Goal: Task Accomplishment & Management: Manage account settings

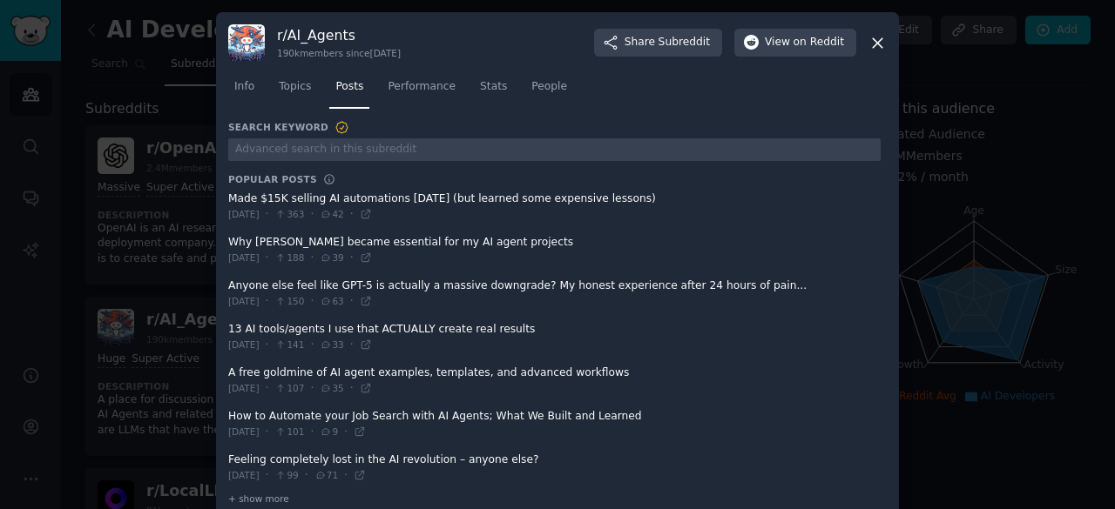
click at [871, 35] on icon at bounding box center [877, 43] width 18 height 18
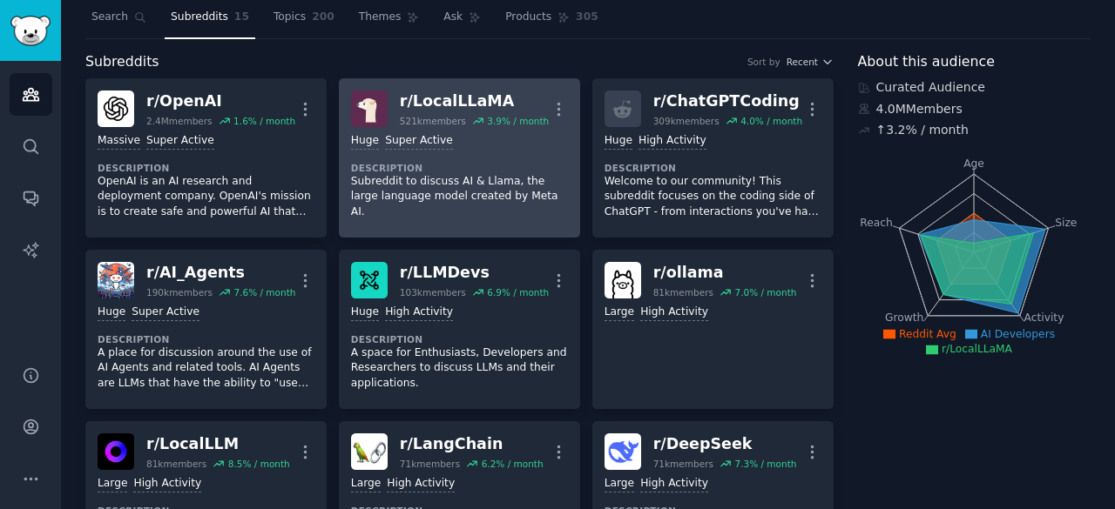
scroll to position [49, 0]
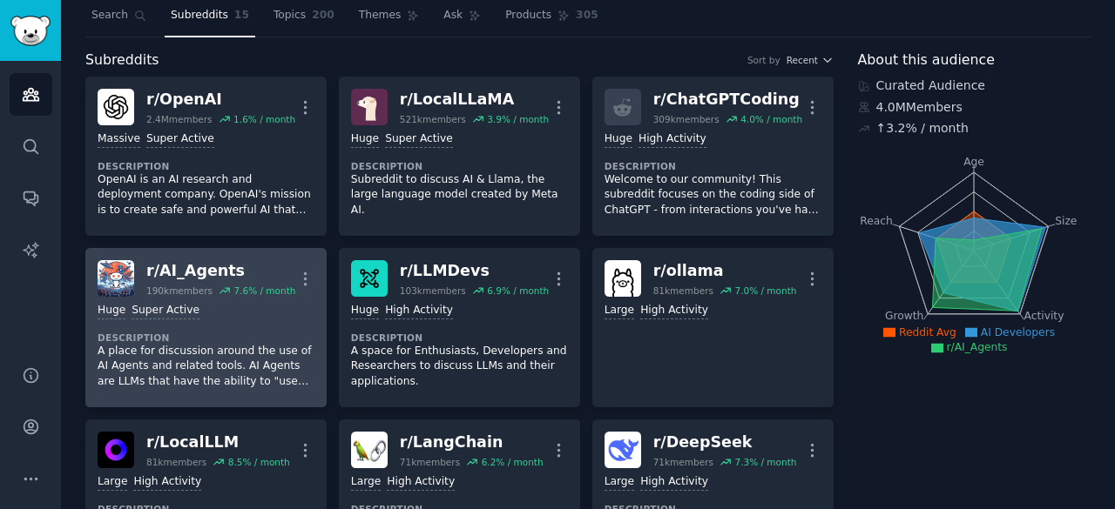
click at [211, 288] on div "190k members 7.6 % / month" at bounding box center [220, 291] width 149 height 12
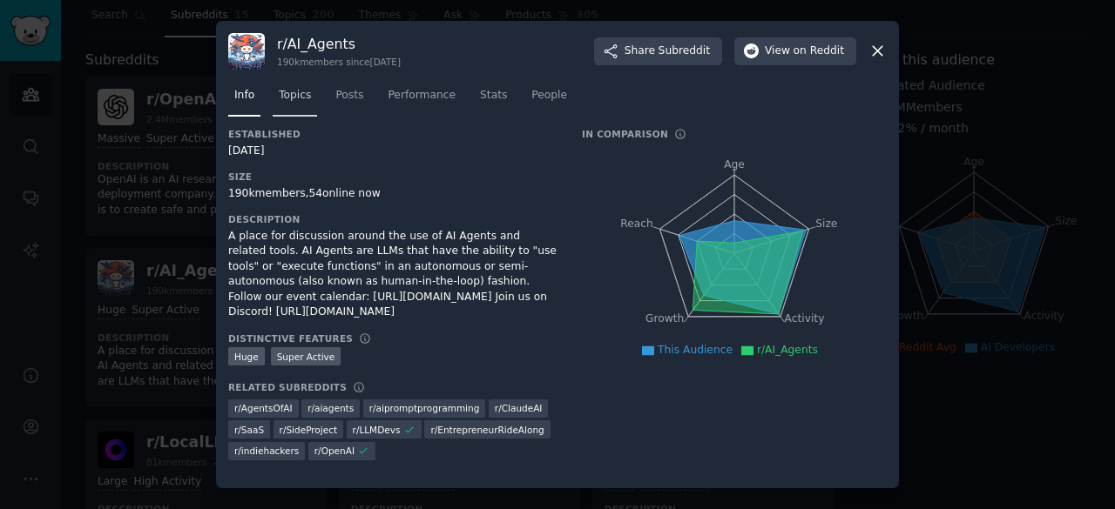
click at [297, 105] on link "Topics" at bounding box center [295, 100] width 44 height 36
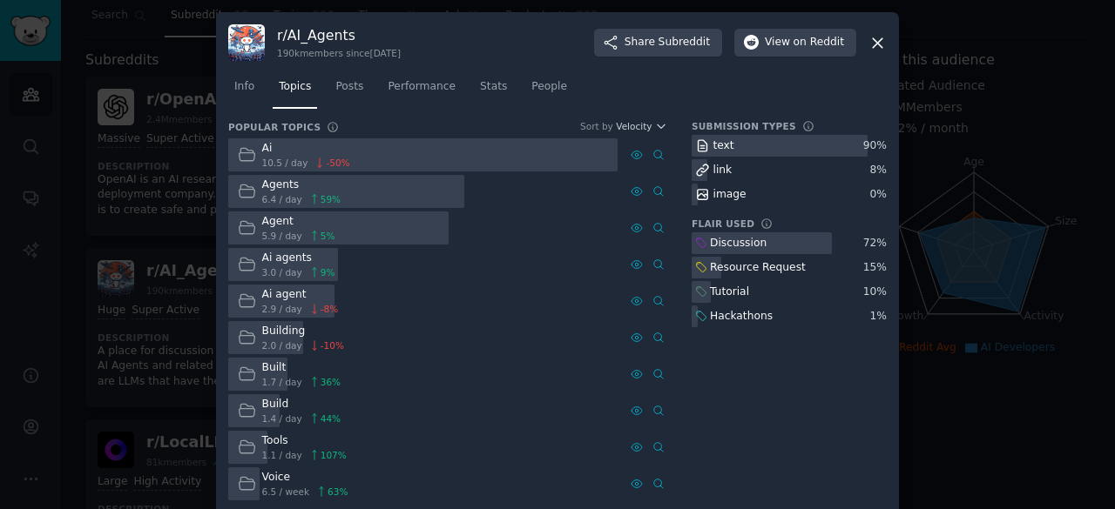
click at [871, 40] on icon at bounding box center [877, 43] width 18 height 18
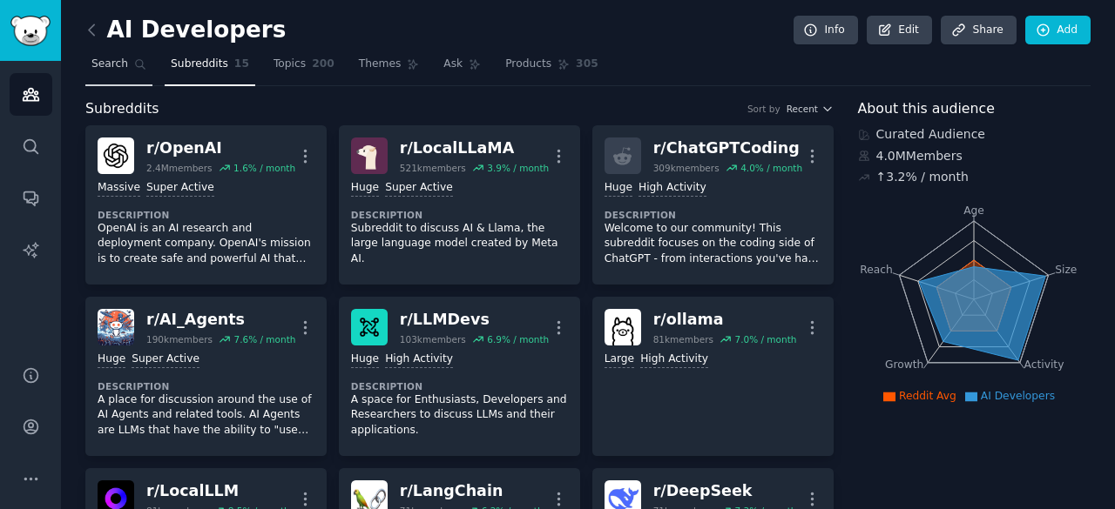
click at [115, 63] on span "Search" at bounding box center [109, 65] width 37 height 16
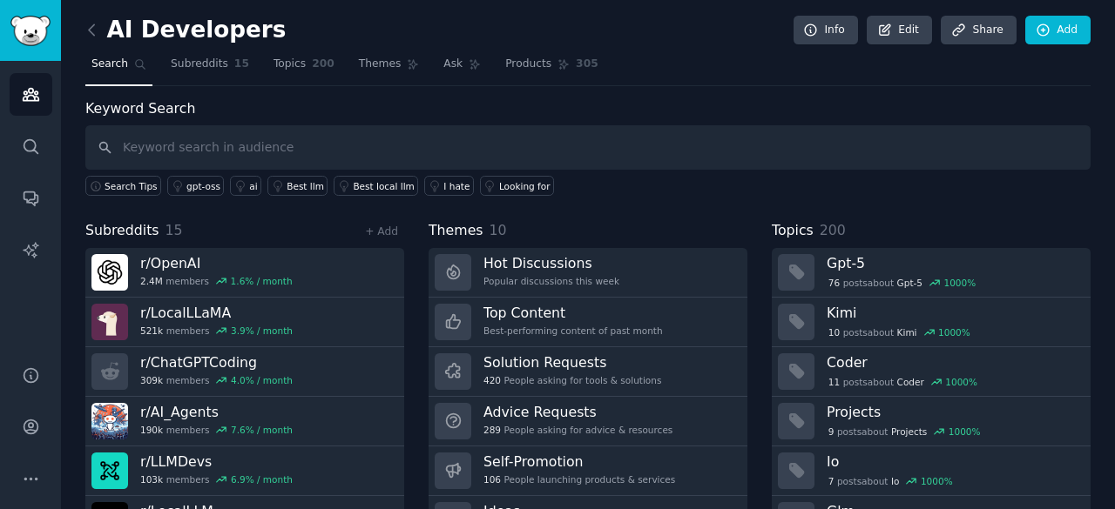
type input "j"
type input "receptionist"
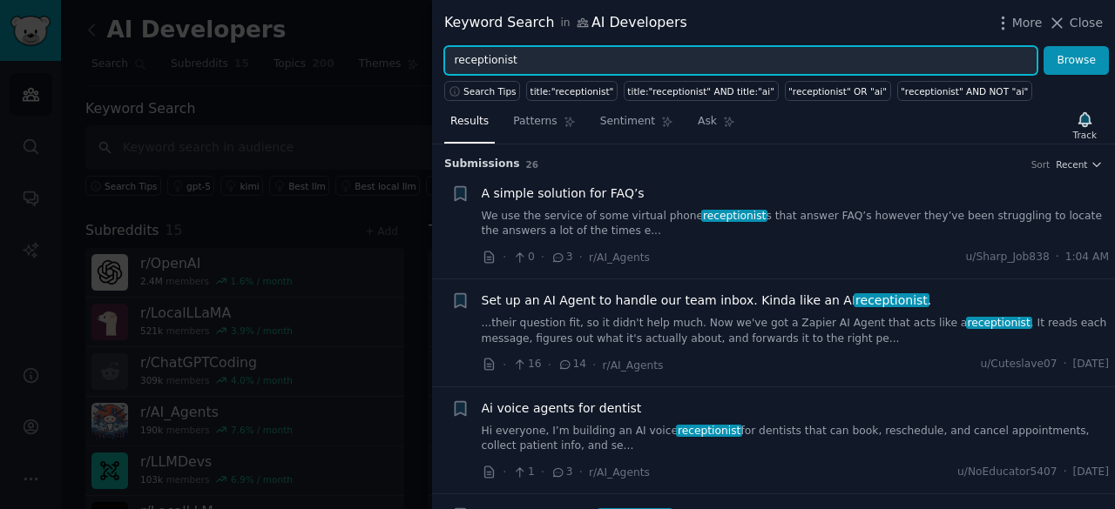
click at [670, 66] on input "receptionist" at bounding box center [740, 61] width 593 height 30
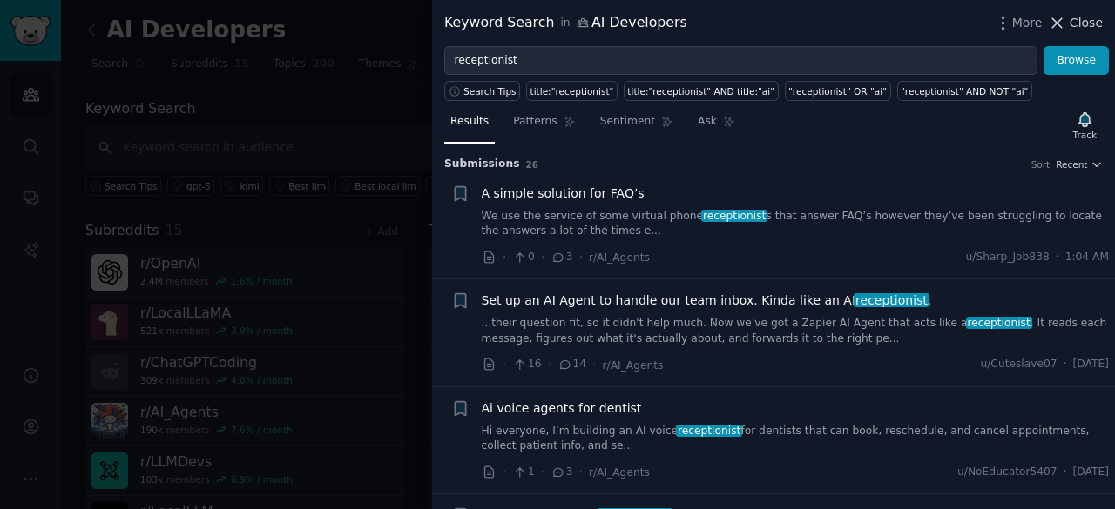
click at [1066, 14] on icon at bounding box center [1056, 23] width 18 height 18
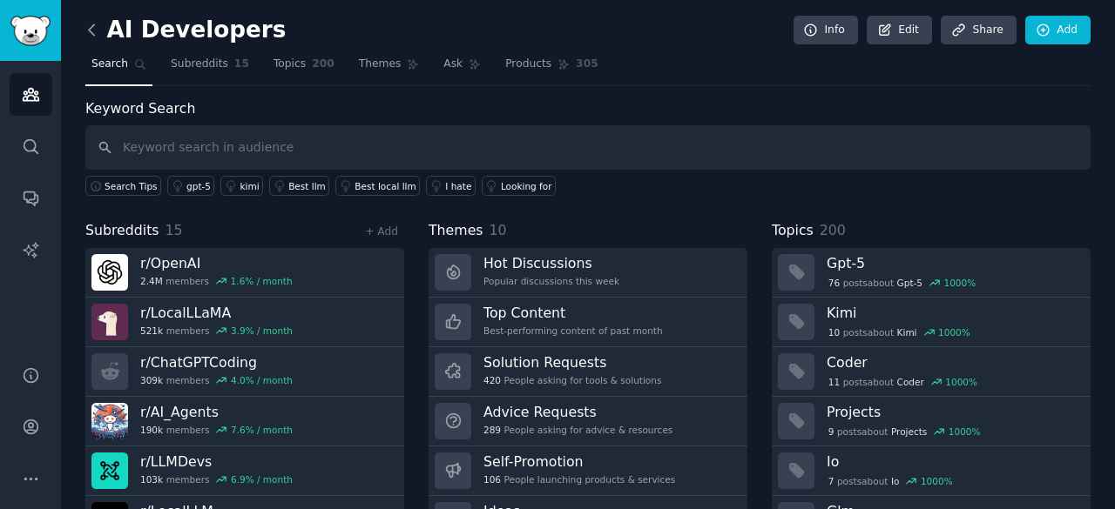
click at [98, 30] on icon at bounding box center [92, 30] width 18 height 18
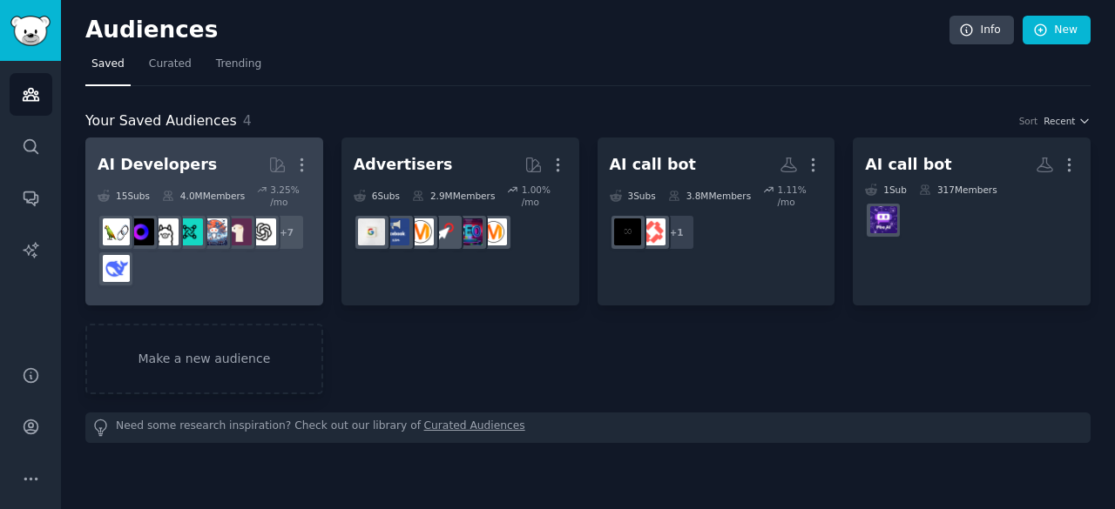
click at [179, 260] on div "+ 7" at bounding box center [204, 250] width 213 height 73
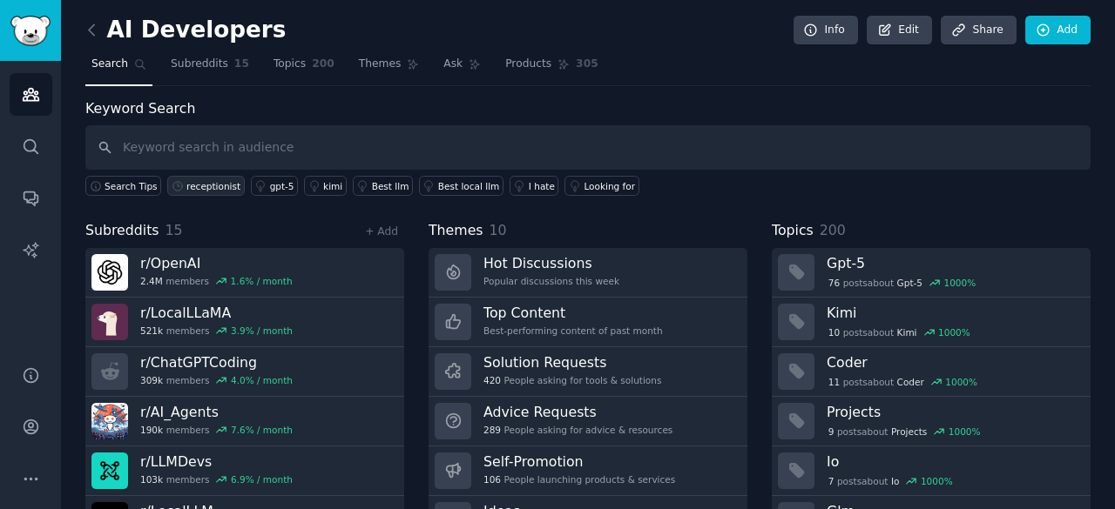
click at [199, 187] on div "receptionist" at bounding box center [213, 186] width 54 height 12
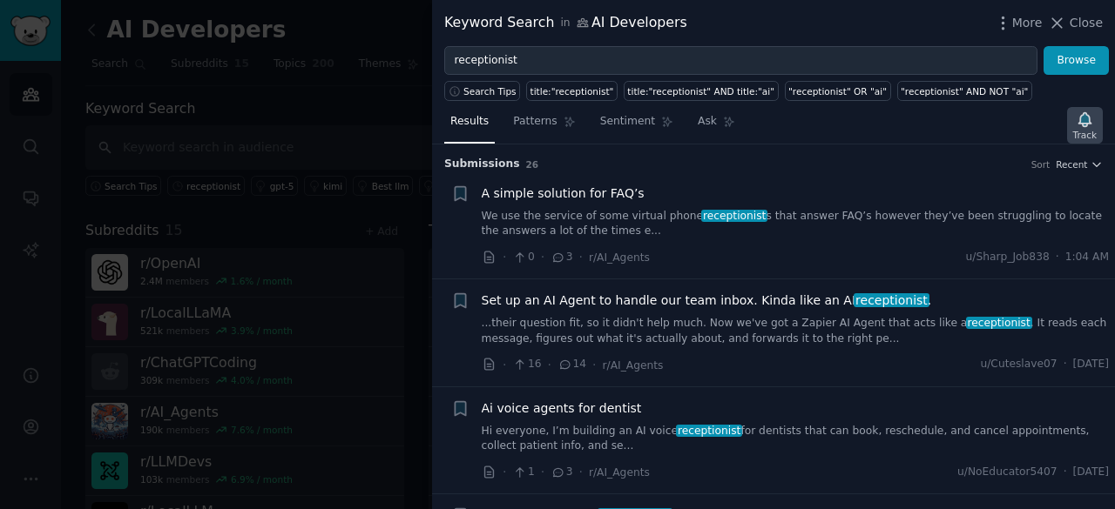
click at [1092, 121] on icon "button" at bounding box center [1084, 120] width 18 height 18
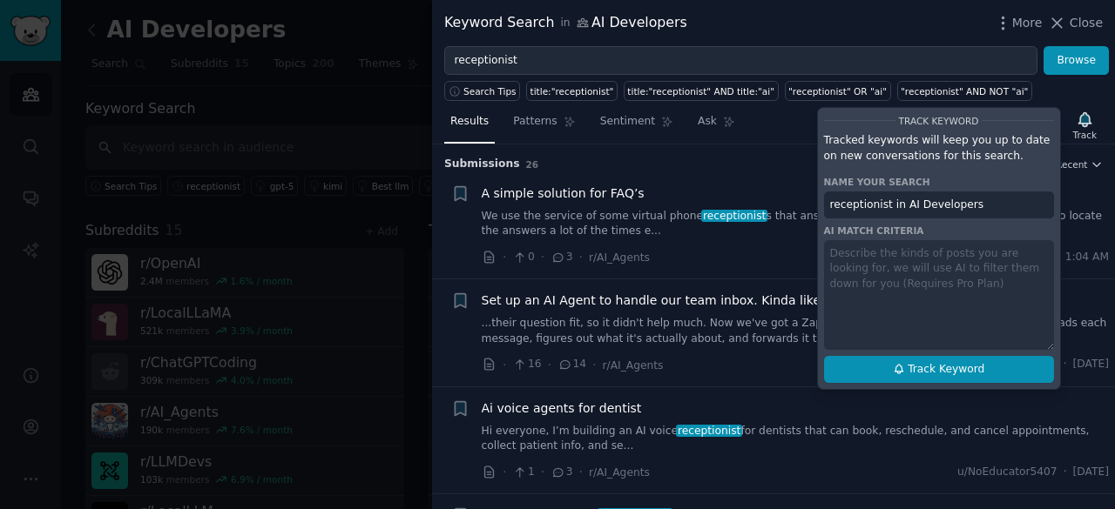
click at [860, 363] on button "Track Keyword" at bounding box center [939, 370] width 230 height 28
type input "receptionist in AI Developers"
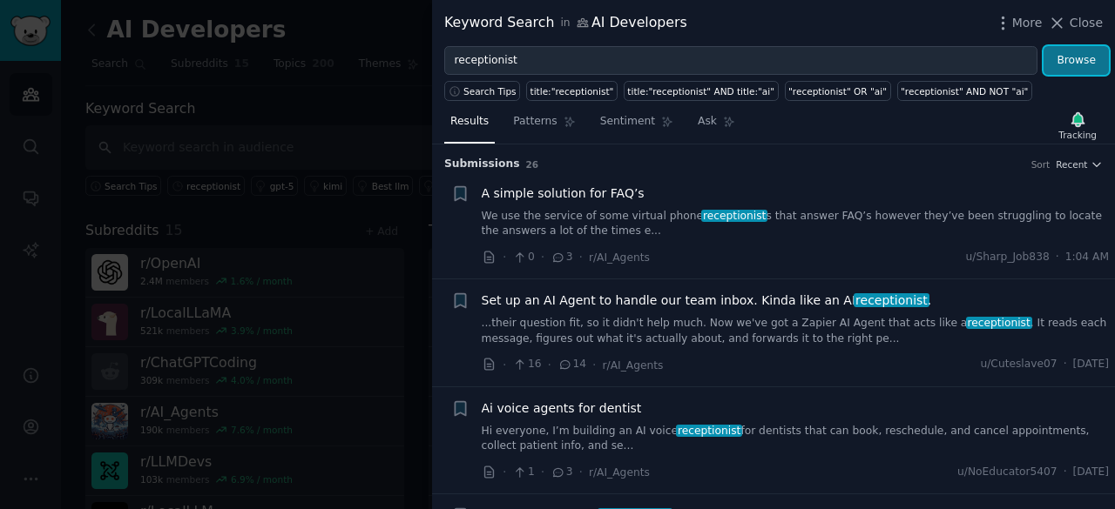
click at [1082, 57] on button "Browse" at bounding box center [1075, 61] width 65 height 30
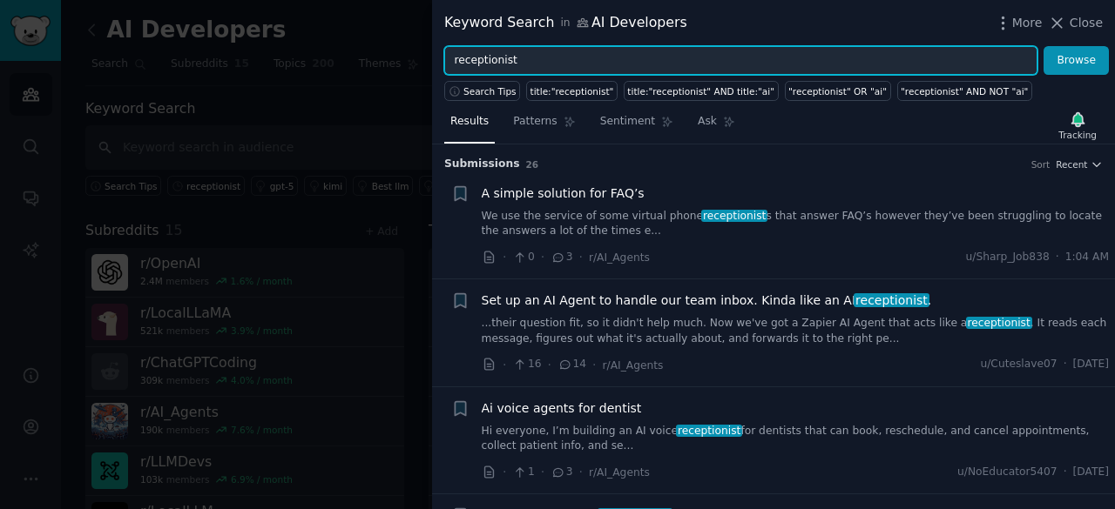
click at [576, 66] on input "receptionist" at bounding box center [740, 61] width 593 height 30
type input "r"
type input "missed calls"
click at [1043, 46] on button "Browse" at bounding box center [1075, 61] width 65 height 30
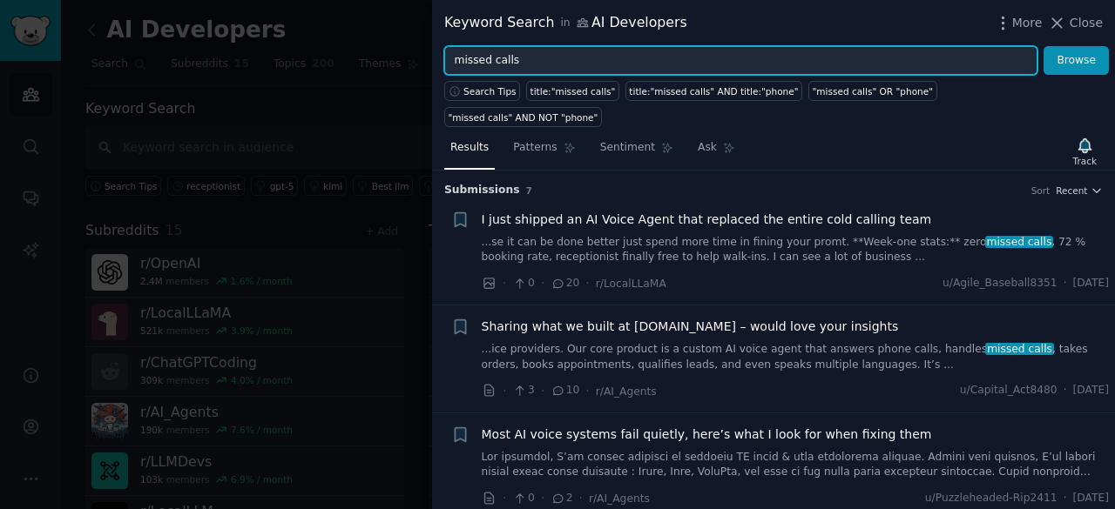
click at [576, 66] on input "missed calls" at bounding box center [740, 61] width 593 height 30
click at [1083, 155] on div "Track" at bounding box center [1085, 161] width 24 height 12
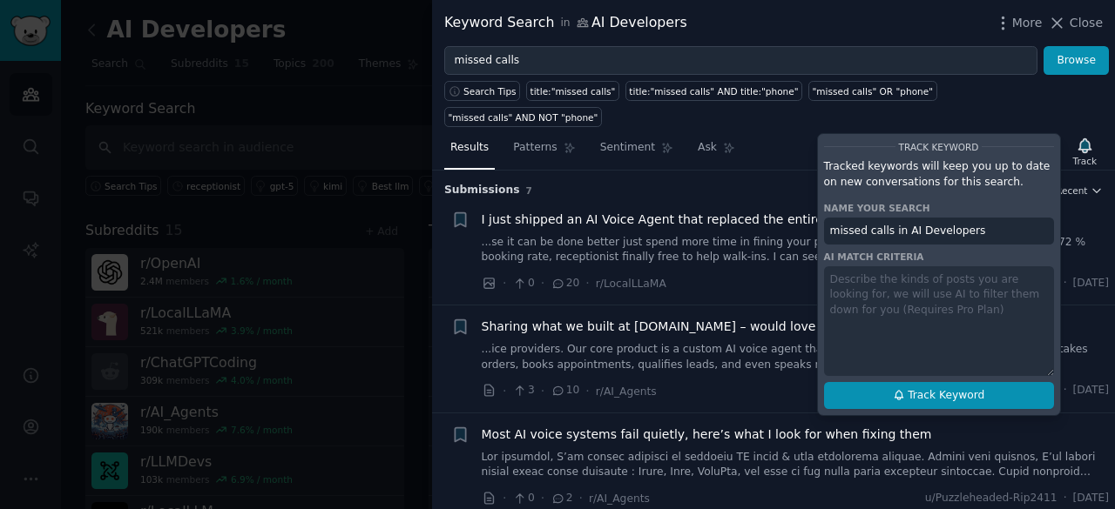
click at [933, 382] on button "Track Keyword" at bounding box center [939, 396] width 230 height 28
type input "missed calls in AI Developers"
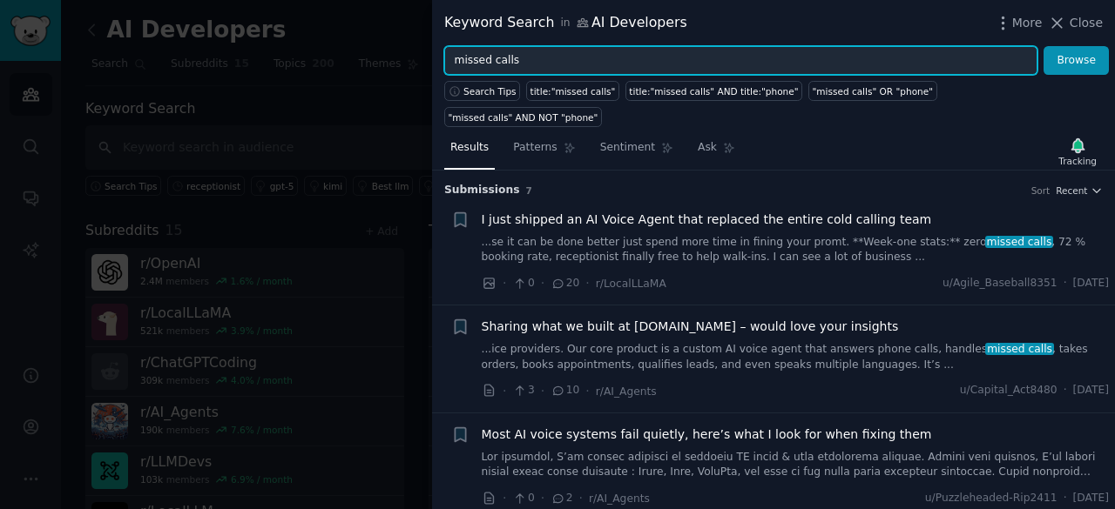
click at [756, 61] on input "missed calls" at bounding box center [740, 61] width 593 height 30
type input "m"
type input "appointment booking"
click at [1043, 46] on button "Browse" at bounding box center [1075, 61] width 65 height 30
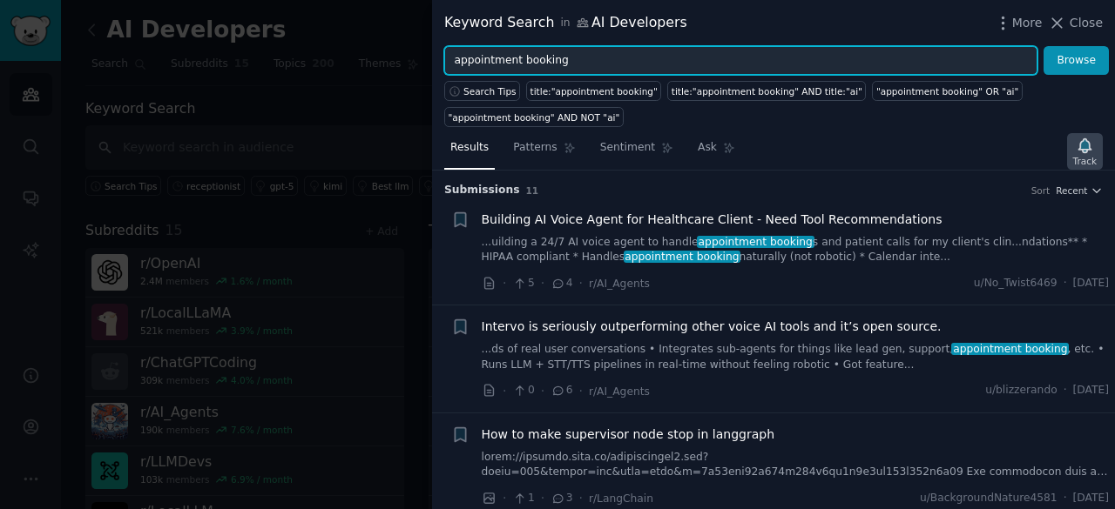
click at [1087, 141] on icon "button" at bounding box center [1084, 145] width 12 height 14
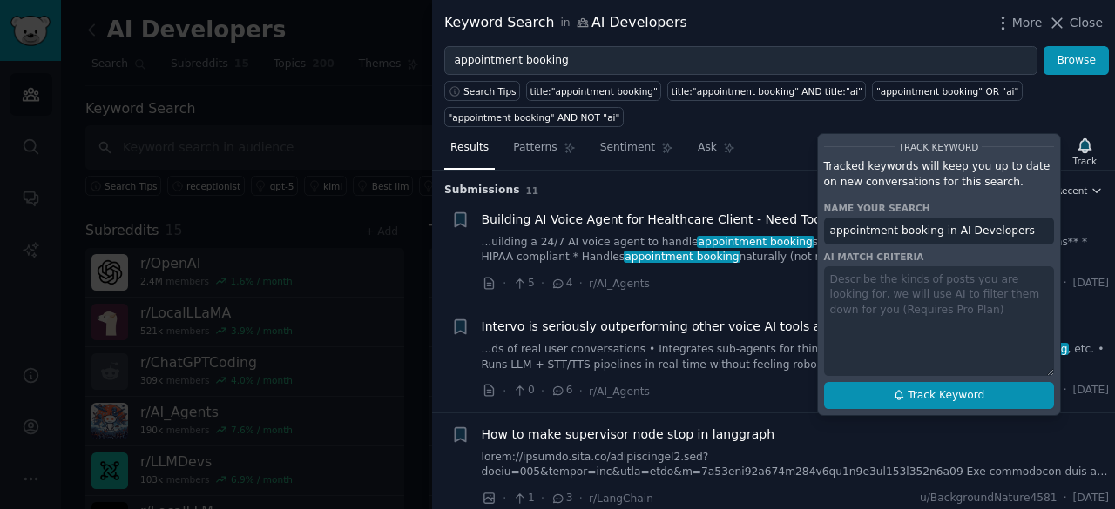
click at [918, 382] on button "Track Keyword" at bounding box center [939, 396] width 230 height 28
type input "appointment booking in AI Developers"
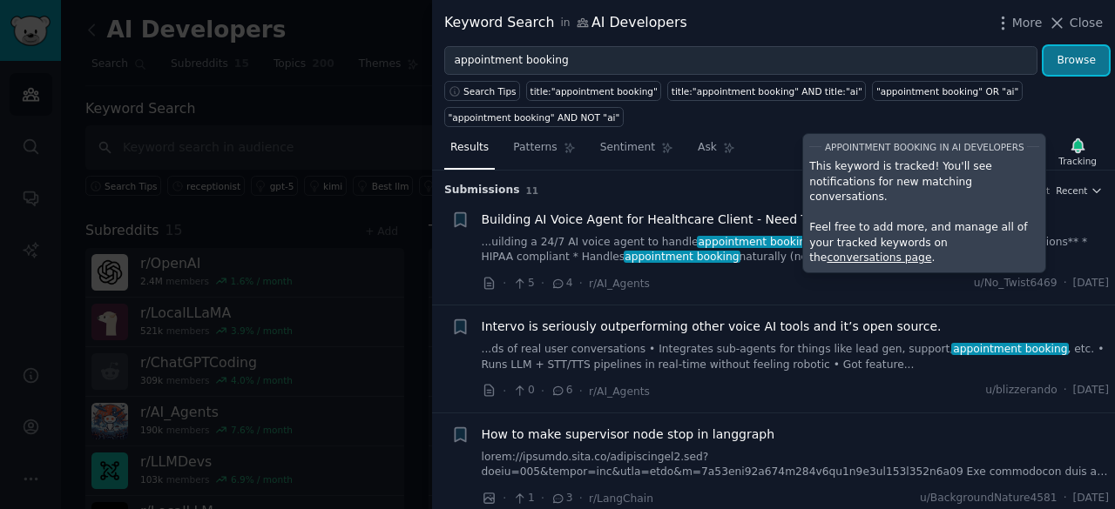
click at [1075, 58] on button "Browse" at bounding box center [1075, 61] width 65 height 30
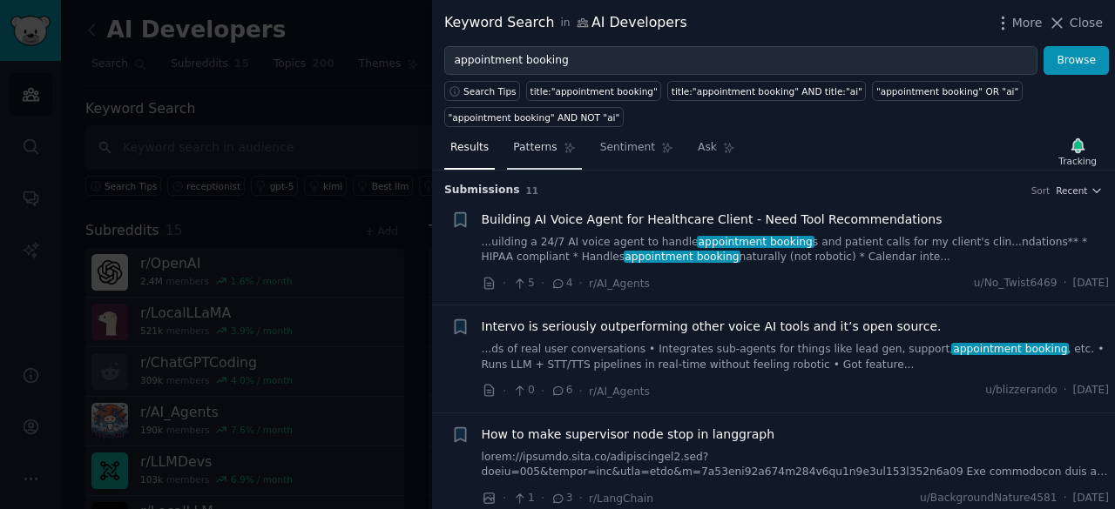
click at [542, 159] on link "Patterns" at bounding box center [544, 152] width 74 height 36
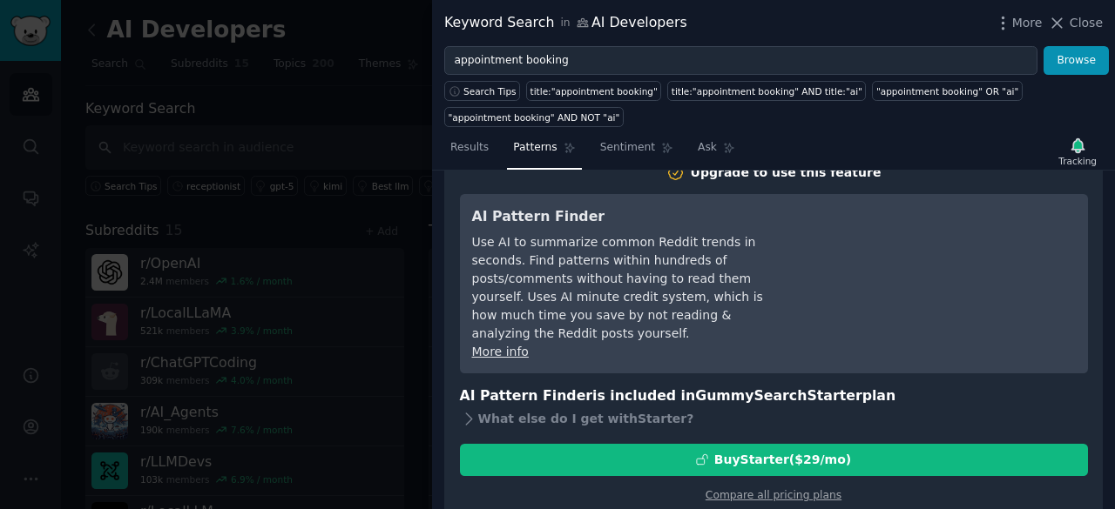
scroll to position [24, 0]
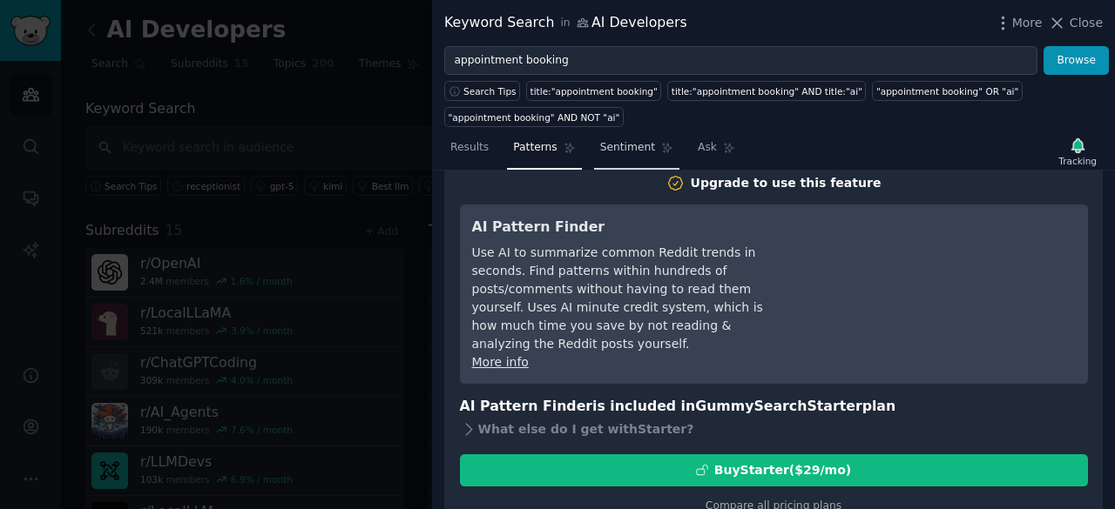
click at [610, 163] on link "Sentiment" at bounding box center [636, 152] width 85 height 36
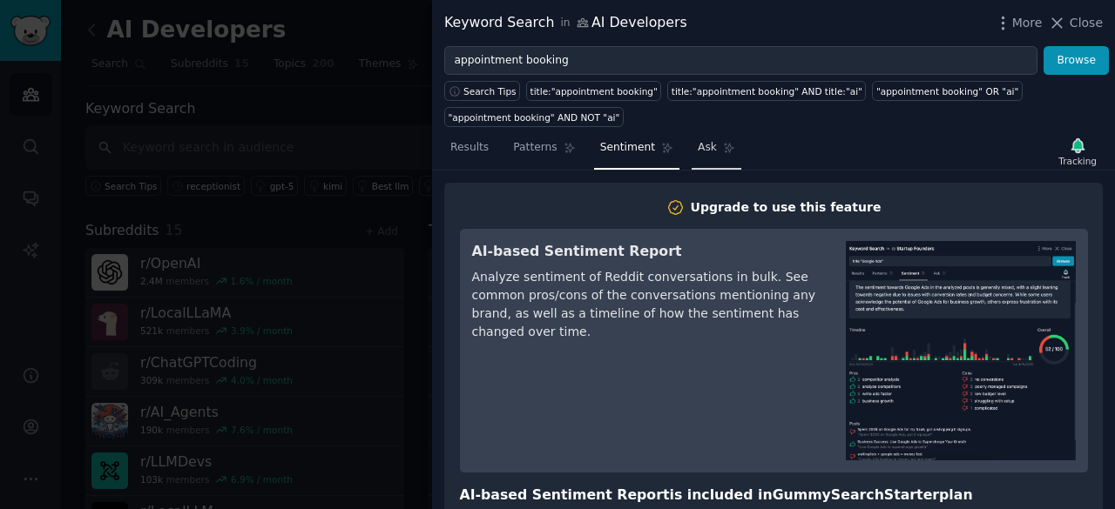
click at [697, 147] on span "Ask" at bounding box center [706, 148] width 19 height 16
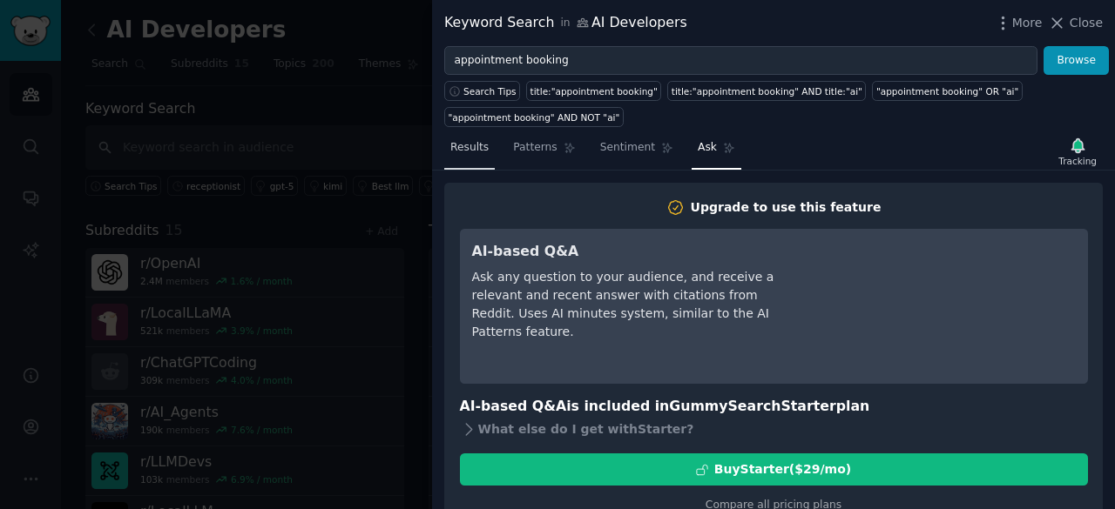
click at [486, 145] on link "Results" at bounding box center [469, 152] width 51 height 36
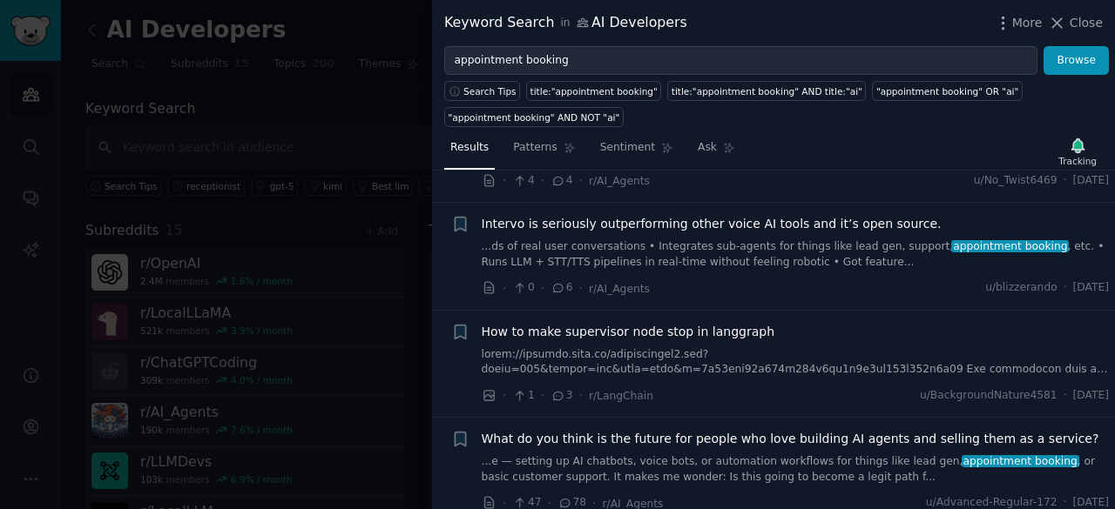
scroll to position [104, 0]
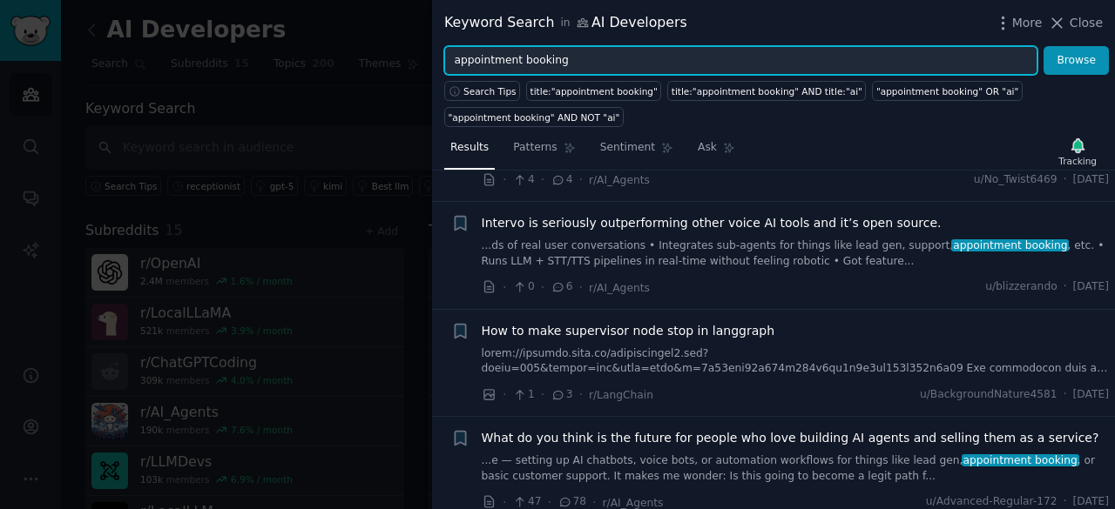
click at [717, 56] on input "appointment booking" at bounding box center [740, 61] width 593 height 30
type input "a"
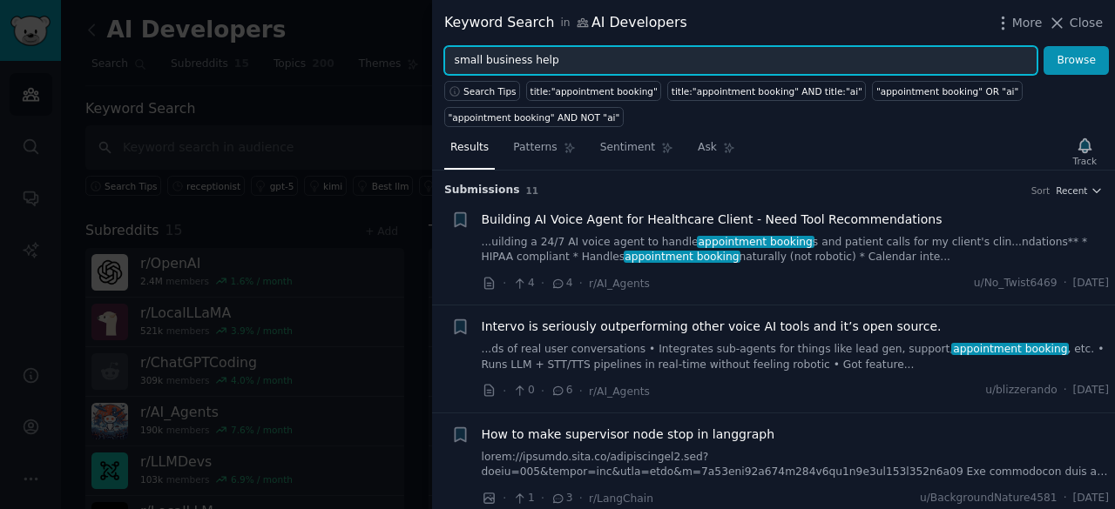
click at [1043, 46] on button "Browse" at bounding box center [1075, 61] width 65 height 30
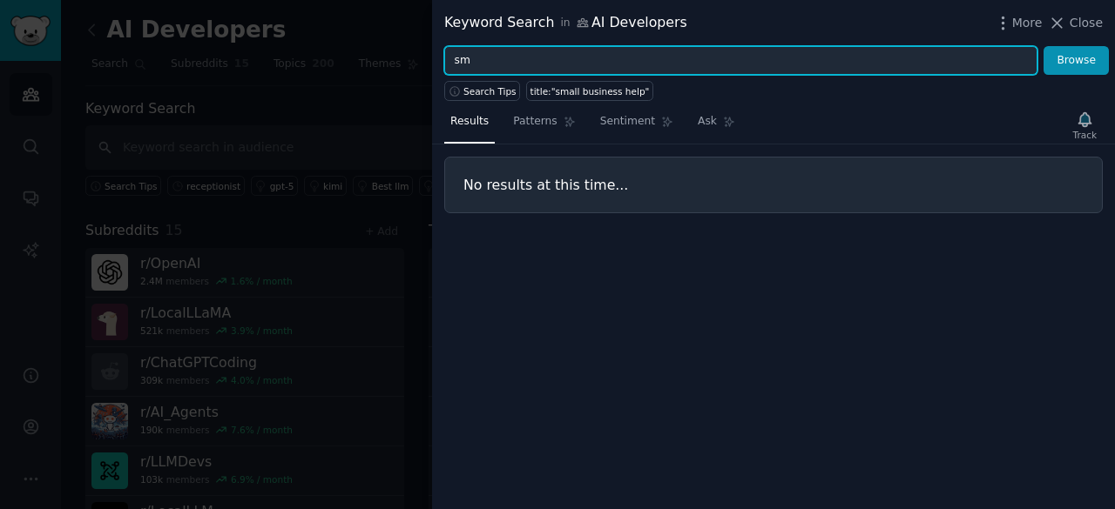
type input "s"
type input "small business"
click at [1043, 46] on button "Browse" at bounding box center [1075, 61] width 65 height 30
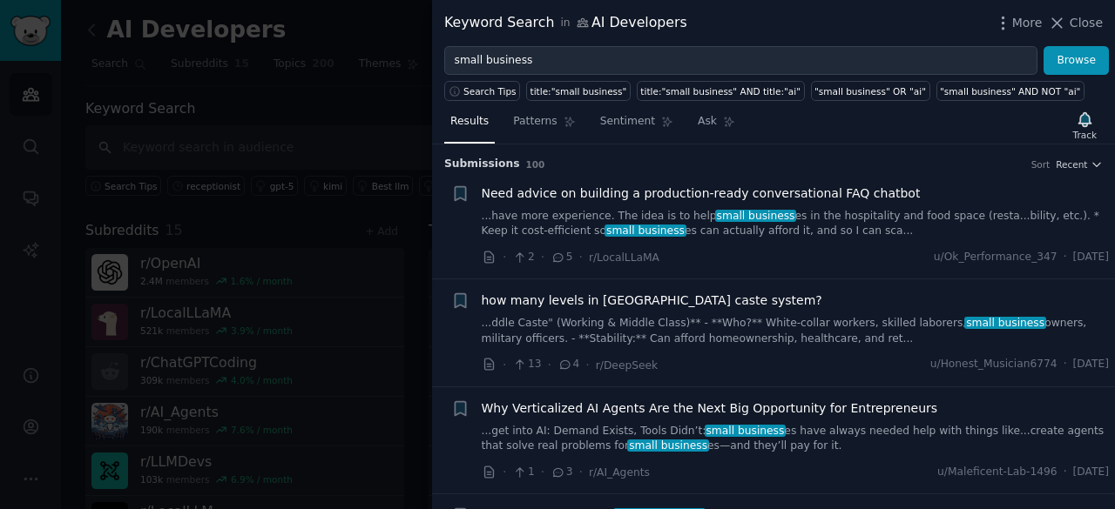
click at [1065, 32] on div "More Close" at bounding box center [1047, 23] width 109 height 22
click at [1066, 27] on icon at bounding box center [1056, 23] width 18 height 18
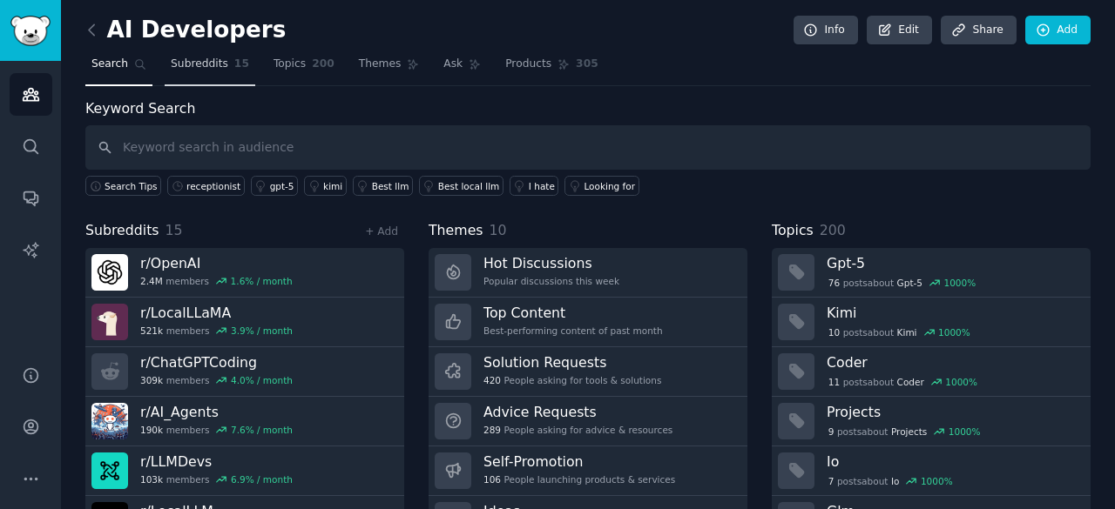
click at [186, 51] on link "Subreddits 15" at bounding box center [210, 69] width 91 height 36
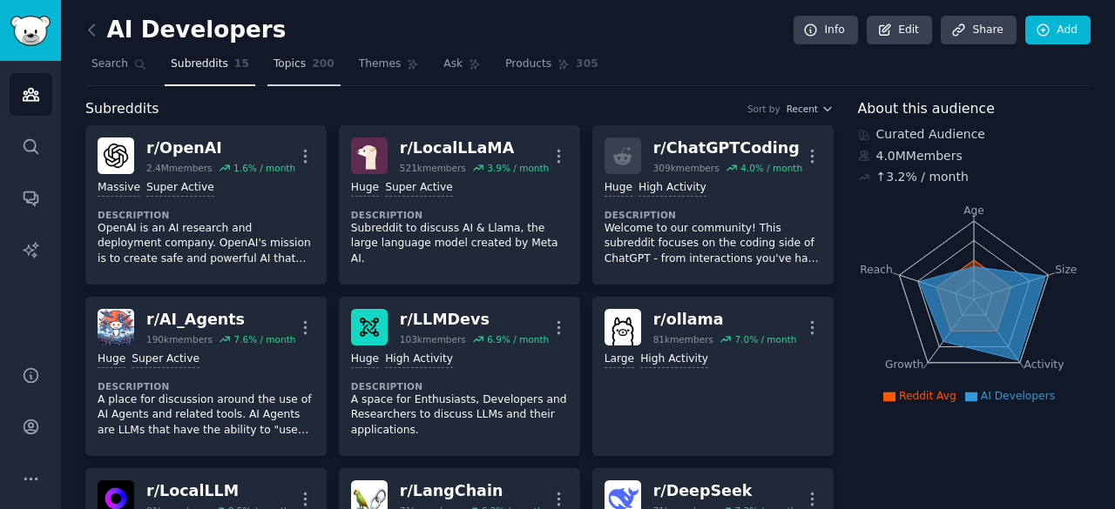
click at [275, 57] on span "Topics" at bounding box center [289, 65] width 32 height 16
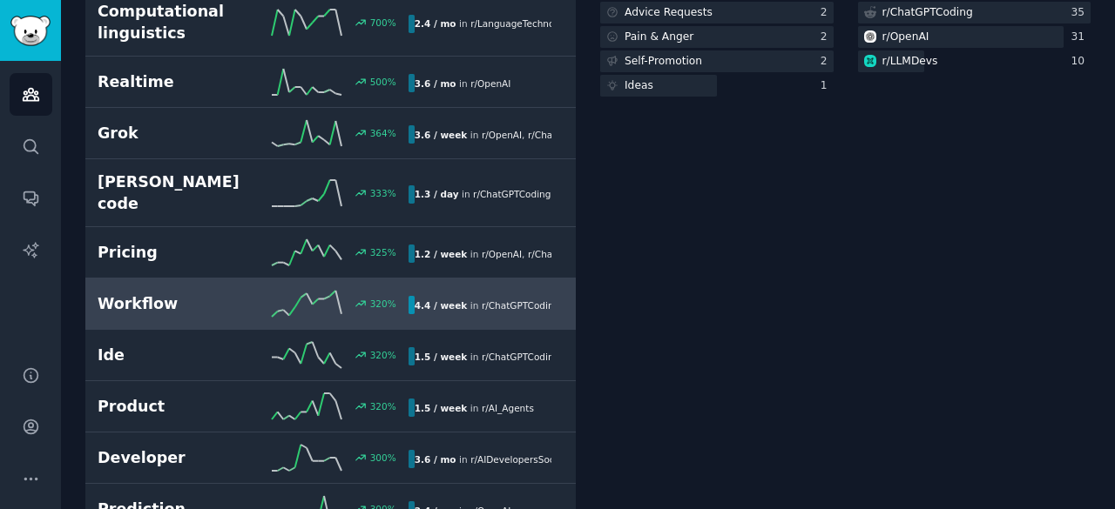
scroll to position [499, 0]
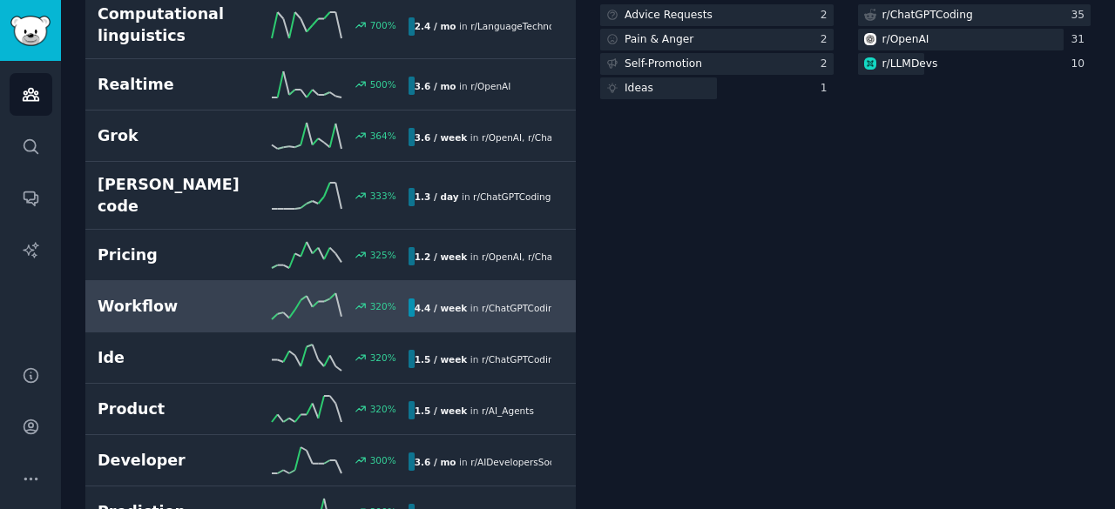
click at [293, 293] on icon at bounding box center [307, 306] width 70 height 26
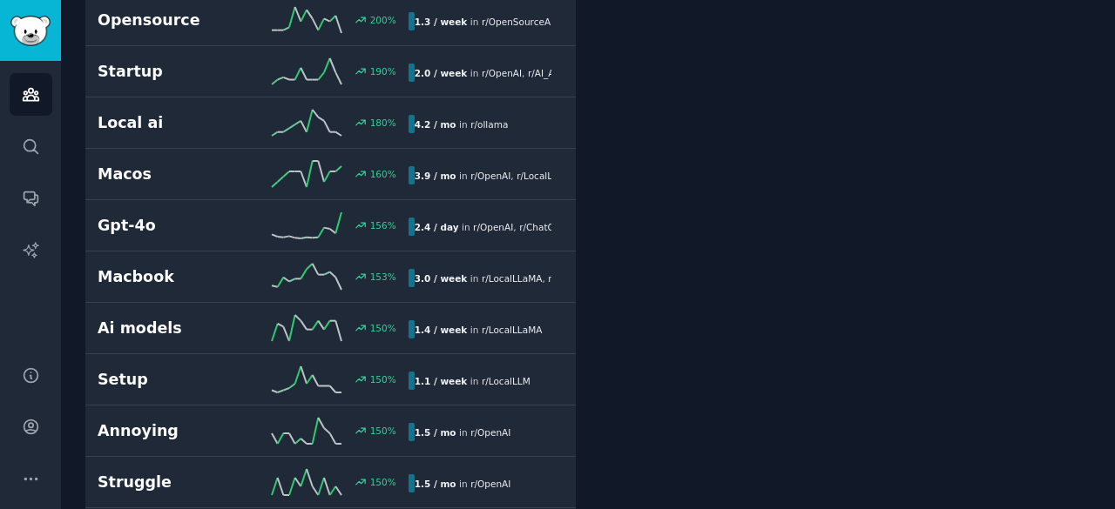
scroll to position [1505, 0]
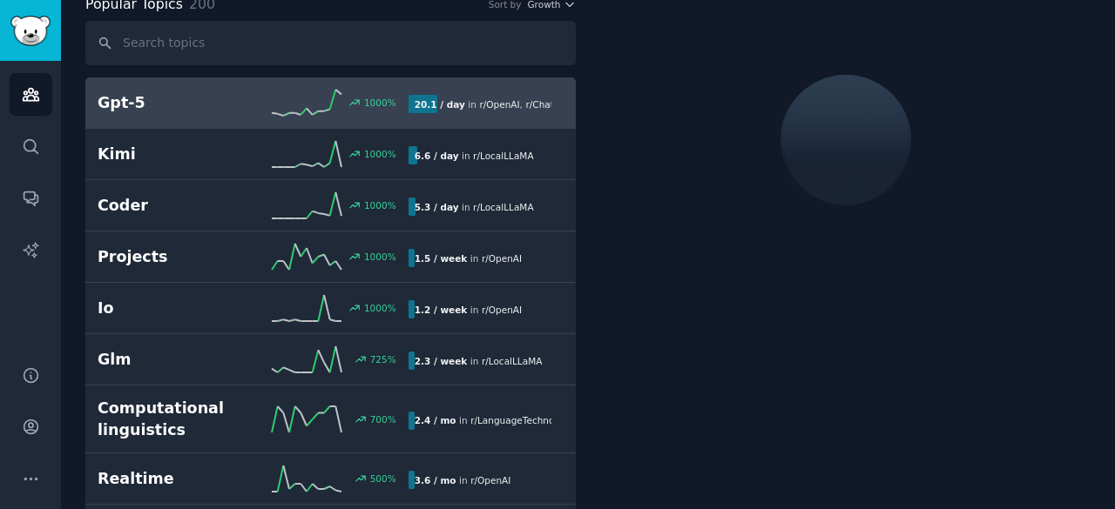
scroll to position [97, 0]
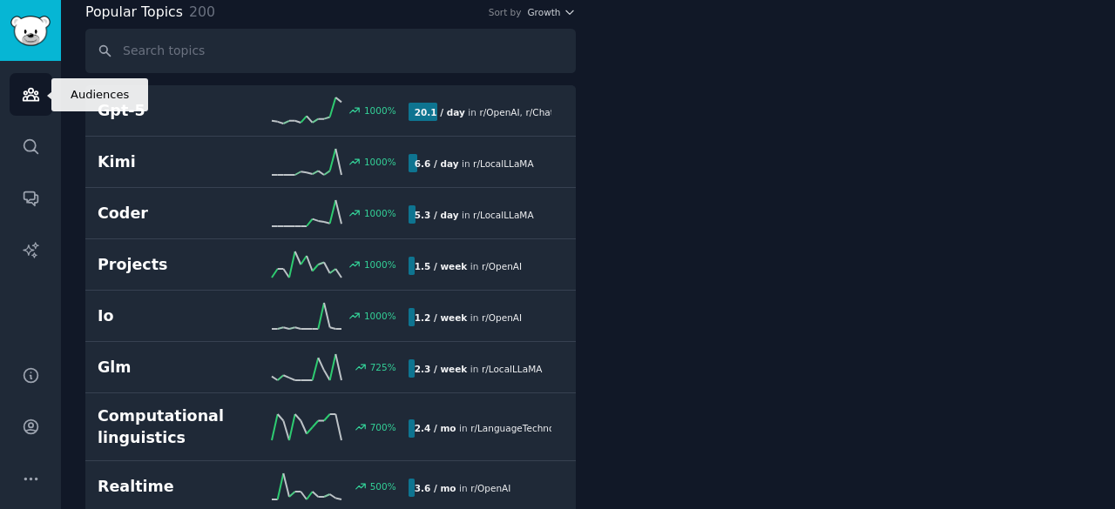
click at [31, 103] on icon "Sidebar" at bounding box center [31, 94] width 18 height 18
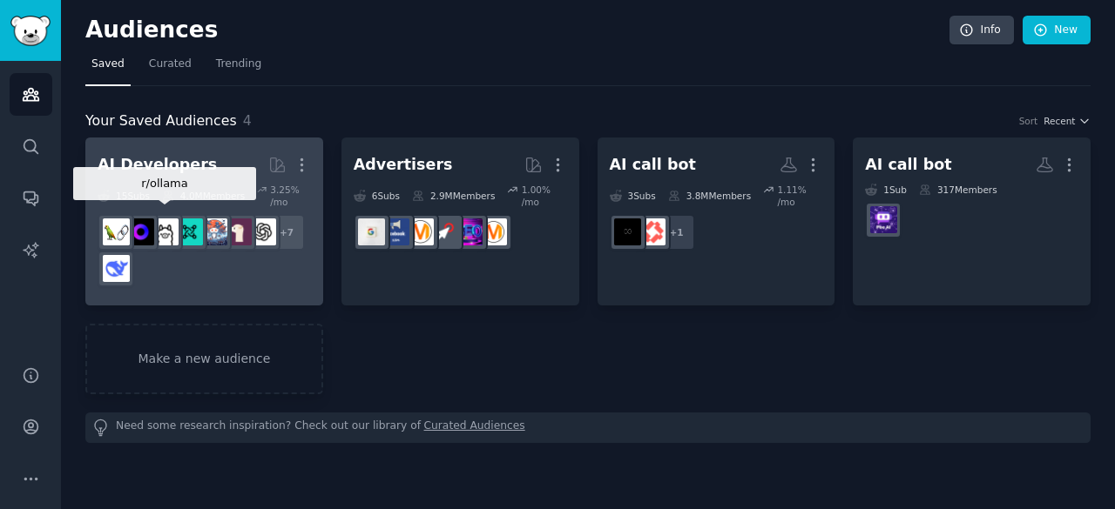
click at [176, 225] on img at bounding box center [165, 232] width 27 height 27
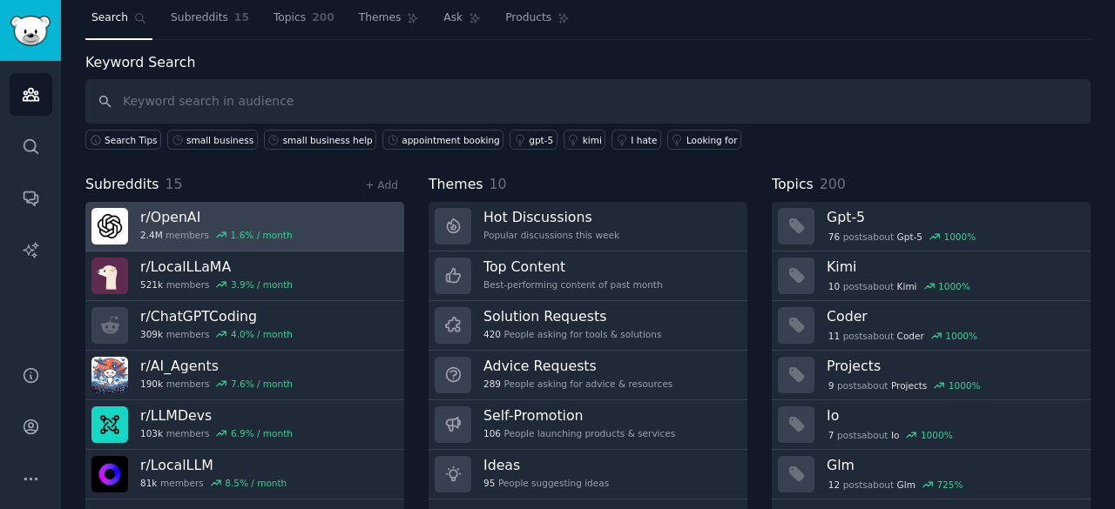
scroll to position [50, 0]
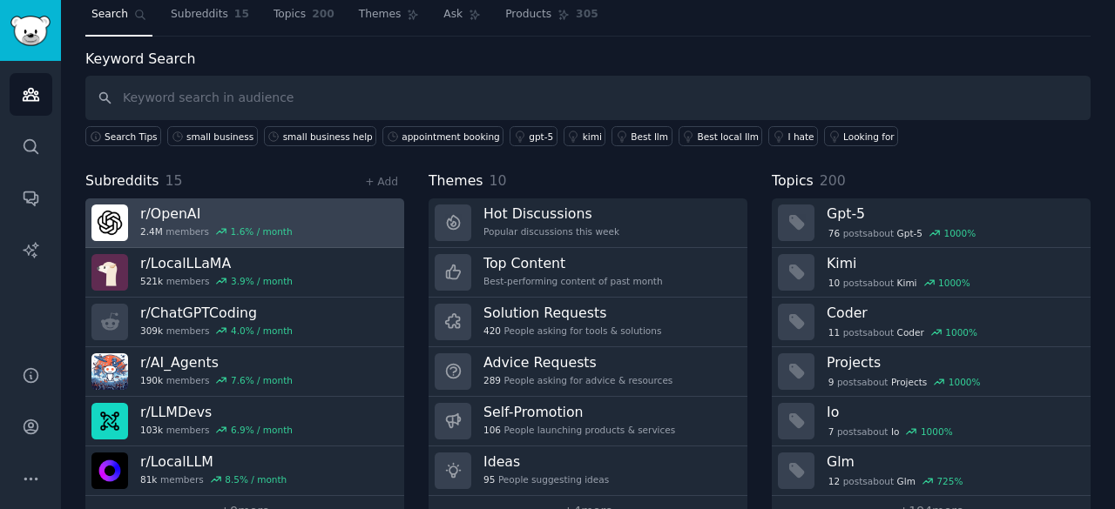
click at [231, 226] on div "1.6 % / month" at bounding box center [262, 232] width 62 height 12
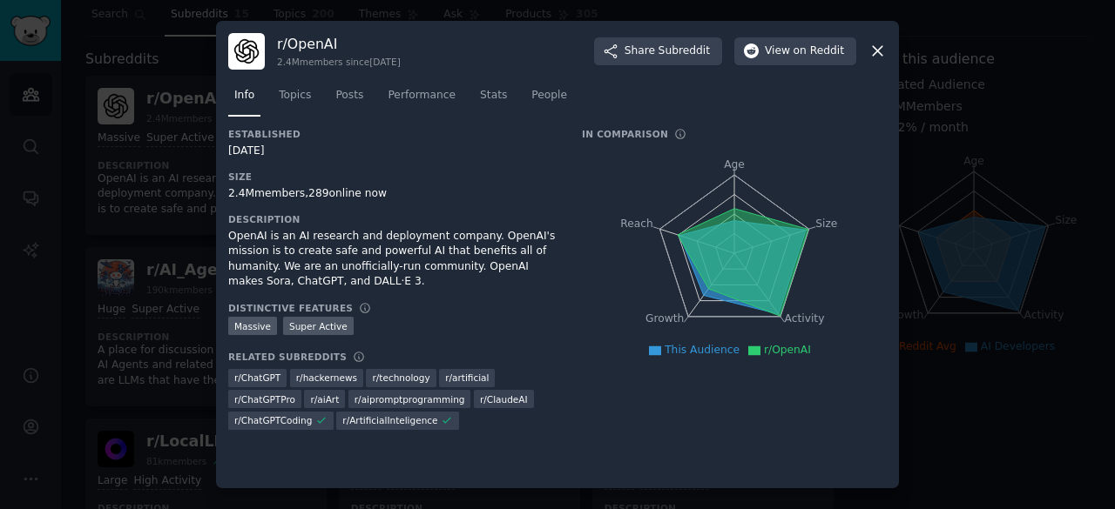
click at [761, 253] on icon at bounding box center [742, 261] width 131 height 107
